Goal: Task Accomplishment & Management: Use online tool/utility

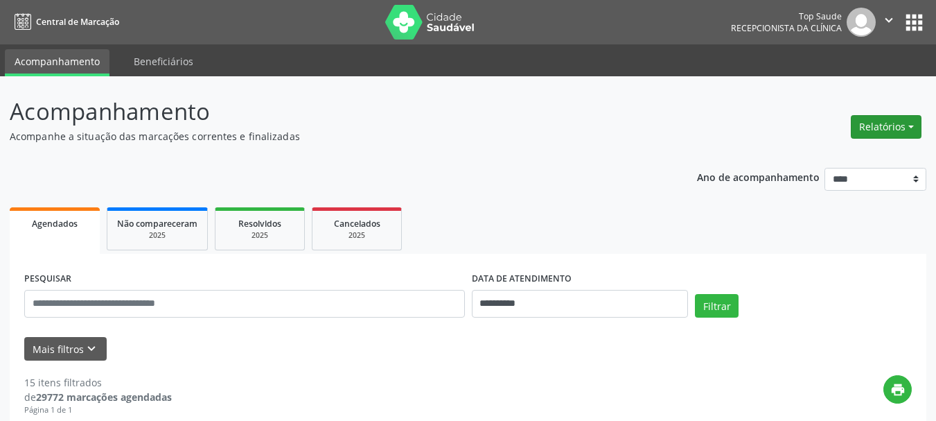
click at [875, 125] on button "Relatórios" at bounding box center [886, 127] width 71 height 24
click at [830, 153] on link "Agendamentos" at bounding box center [848, 156] width 149 height 19
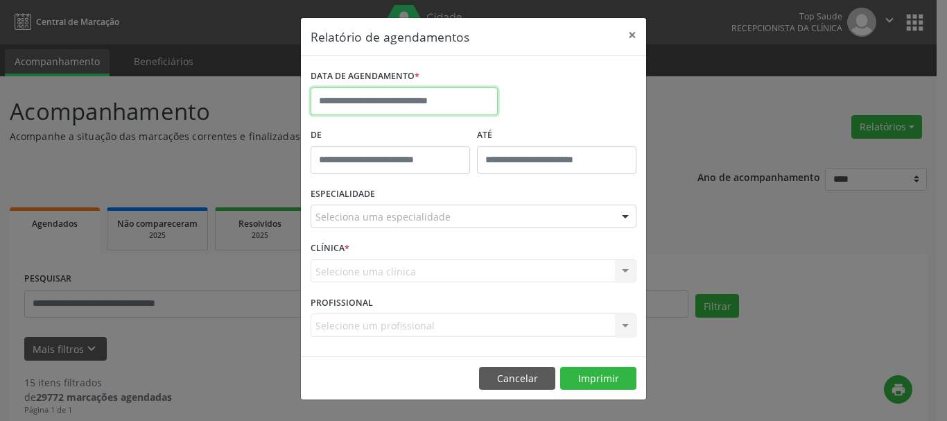
click at [431, 103] on input "text" at bounding box center [404, 101] width 187 height 28
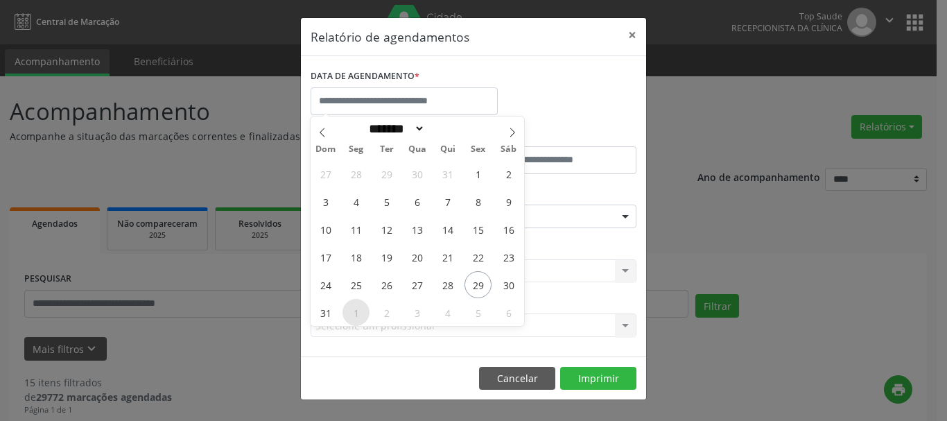
click at [356, 317] on span "1" at bounding box center [355, 312] width 27 height 27
type input "**********"
click at [356, 315] on span "1" at bounding box center [355, 312] width 27 height 27
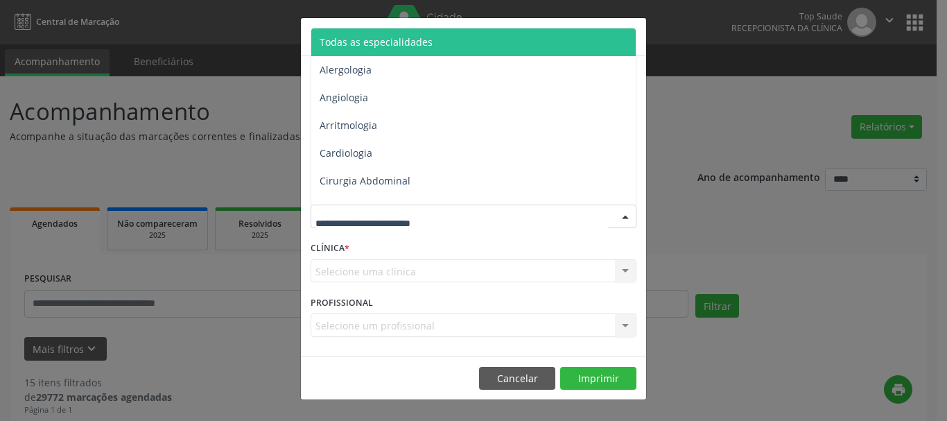
click at [502, 222] on div at bounding box center [474, 216] width 326 height 24
click at [478, 52] on span "Todas as especialidades" at bounding box center [474, 42] width 326 height 28
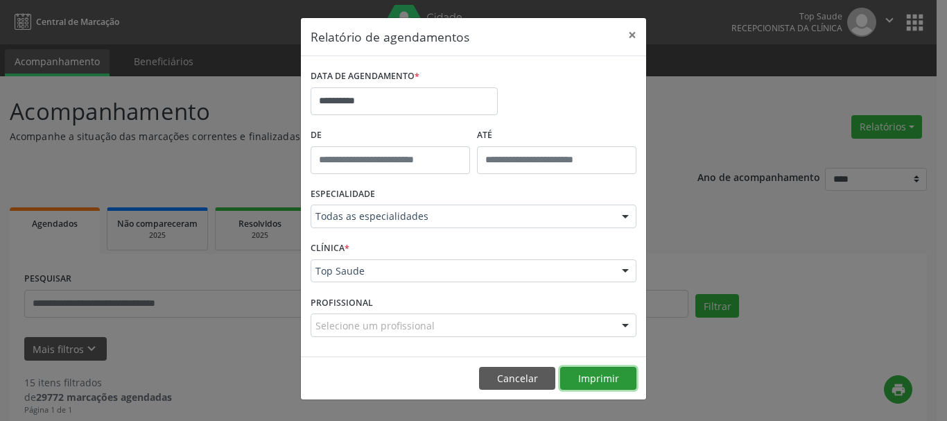
click at [606, 377] on button "Imprimir" at bounding box center [598, 379] width 76 height 24
